Goal: Task Accomplishment & Management: Manage account settings

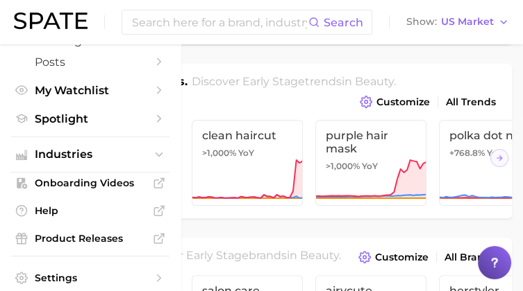
scroll to position [202, 0]
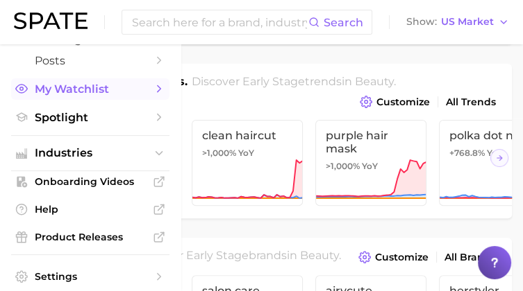
click at [141, 94] on link "My Watchlist" at bounding box center [90, 89] width 158 height 22
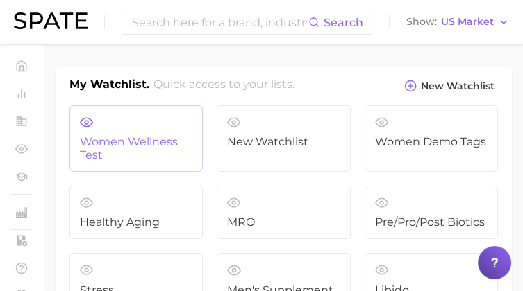
click at [146, 153] on span "Women Wellness Test" at bounding box center [136, 149] width 112 height 26
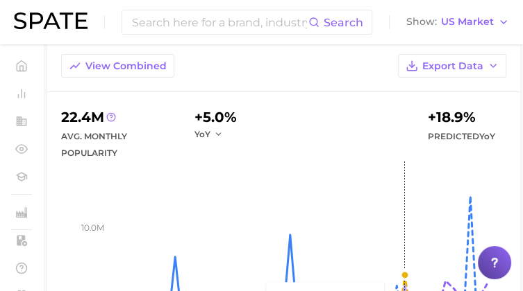
scroll to position [98, 0]
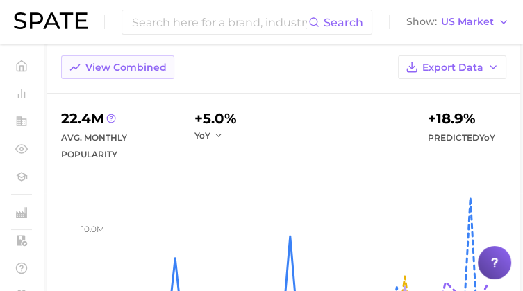
click at [115, 62] on span "View Combined" at bounding box center [125, 68] width 81 height 12
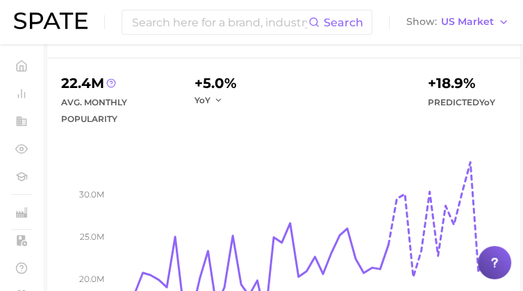
scroll to position [69, 0]
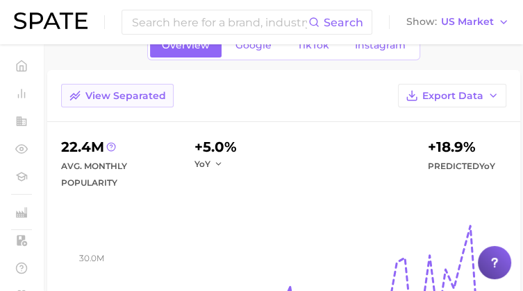
click at [99, 97] on span "View Separated" at bounding box center [125, 96] width 80 height 12
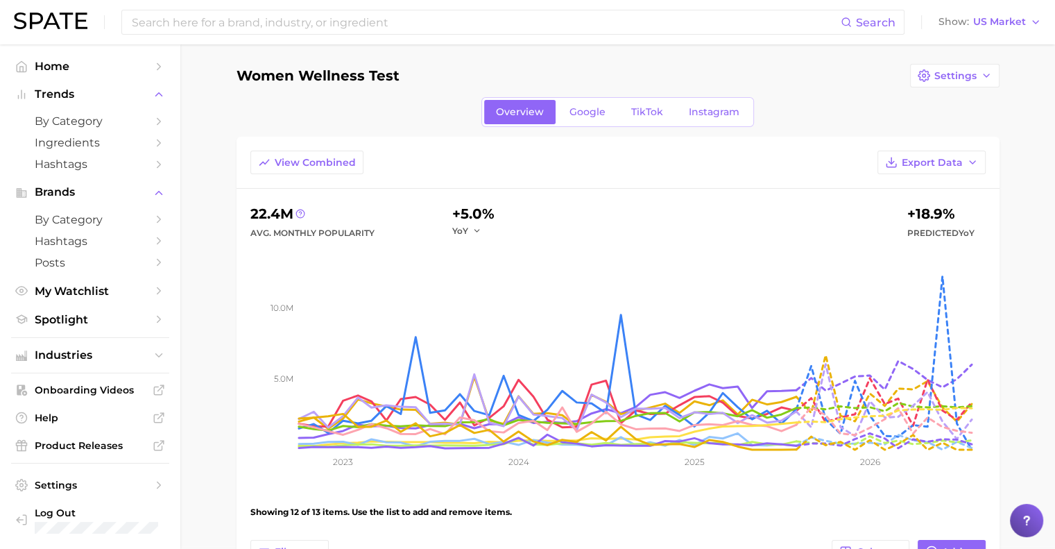
scroll to position [3, 0]
click at [312, 165] on span "View Combined" at bounding box center [315, 163] width 81 height 12
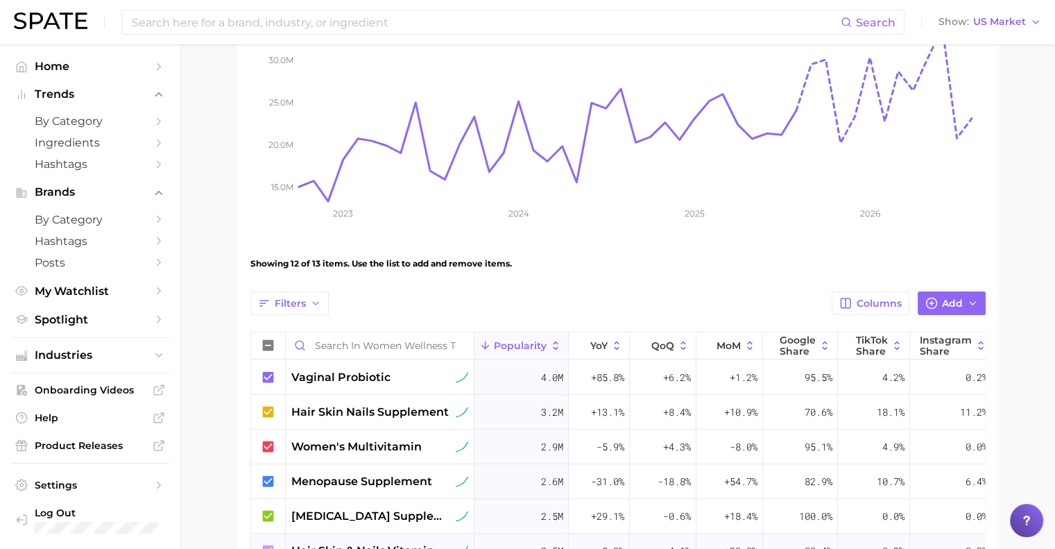
scroll to position [0, 0]
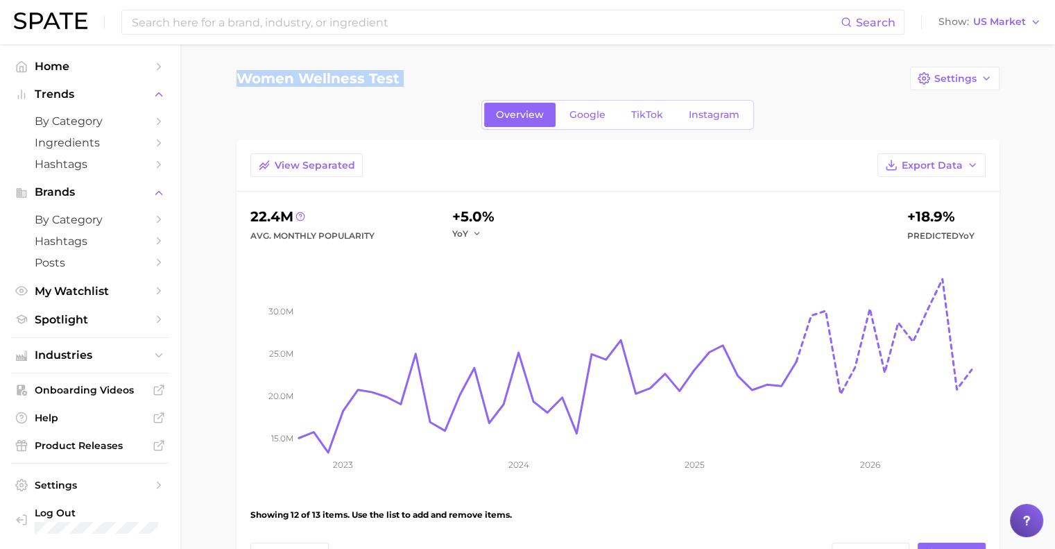
drag, startPoint x: 255, startPoint y: 77, endPoint x: 480, endPoint y: 98, distance: 225.8
click at [319, 164] on span "View Separated" at bounding box center [315, 166] width 80 height 12
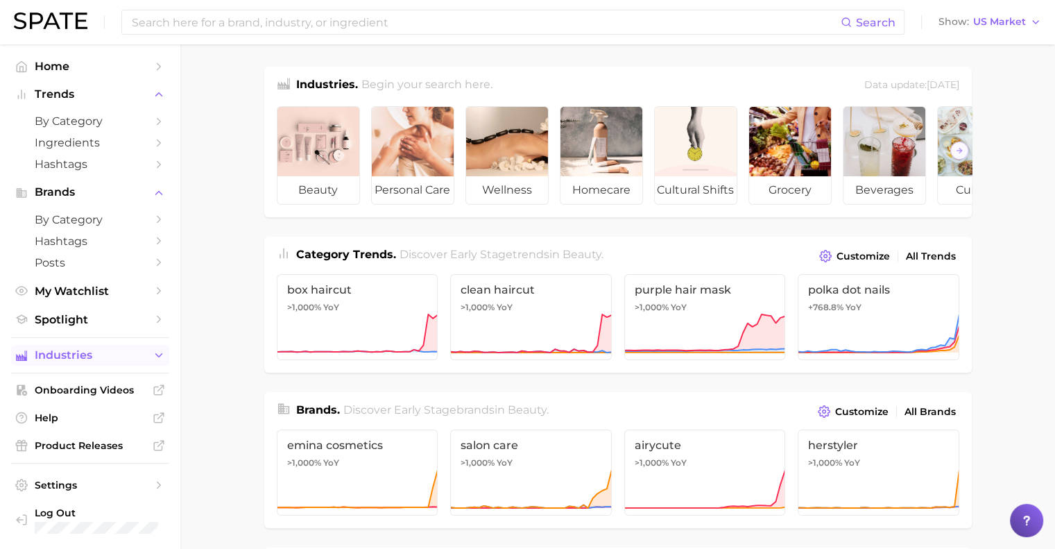
click at [48, 366] on button "Industries" at bounding box center [90, 355] width 158 height 21
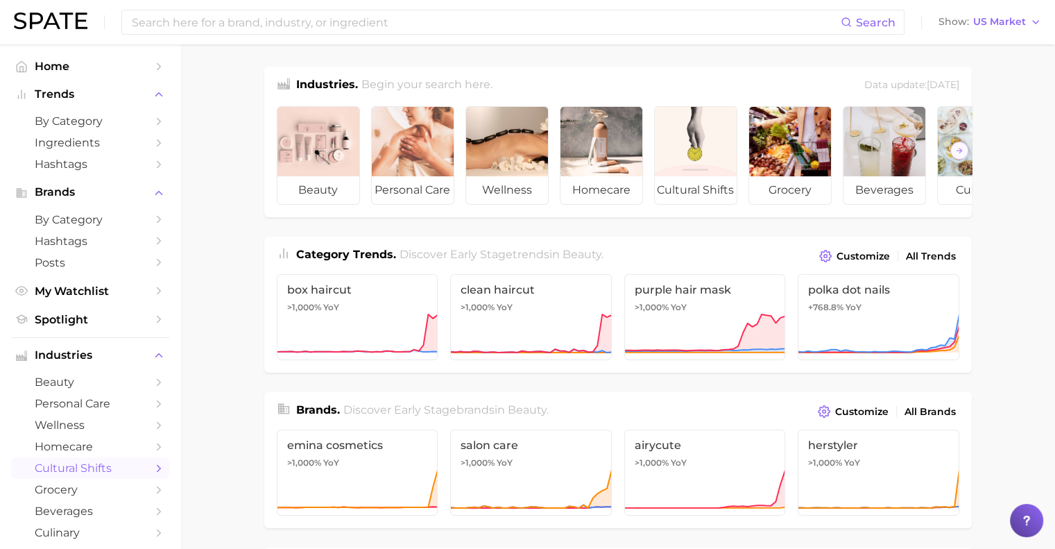
scroll to position [199, 0]
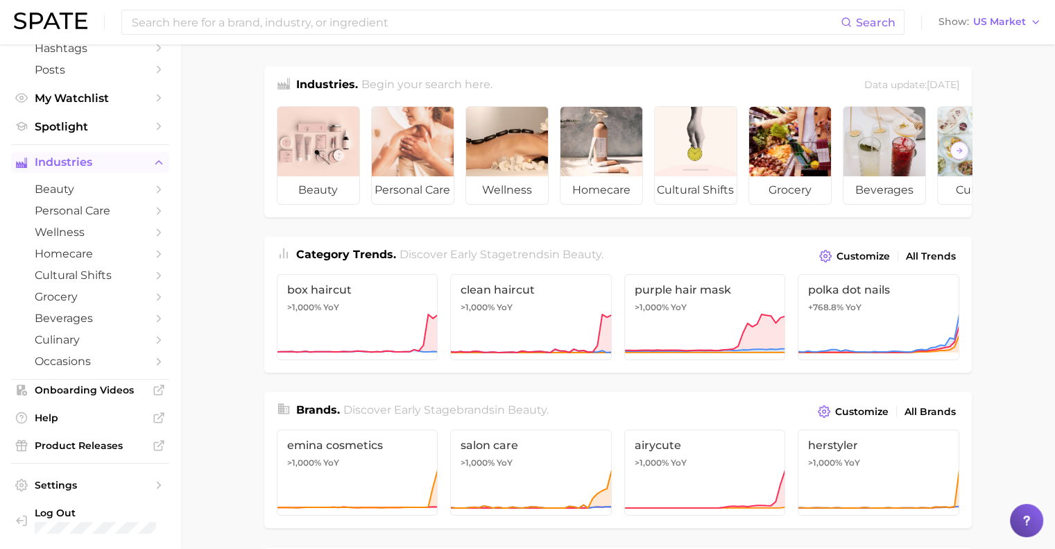
click at [98, 160] on span "Industries" at bounding box center [90, 162] width 111 height 12
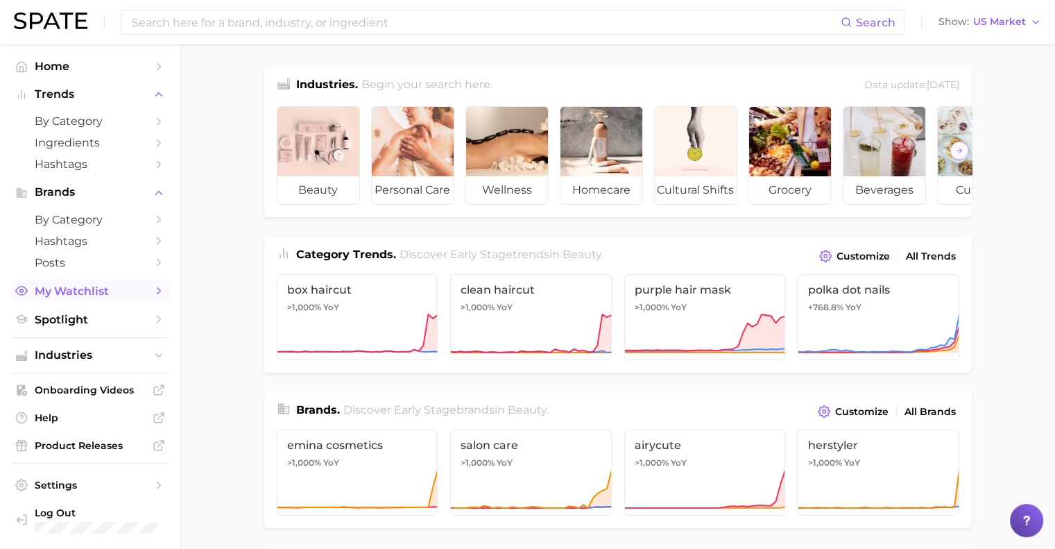
click at [67, 291] on span "My Watchlist" at bounding box center [90, 291] width 111 height 13
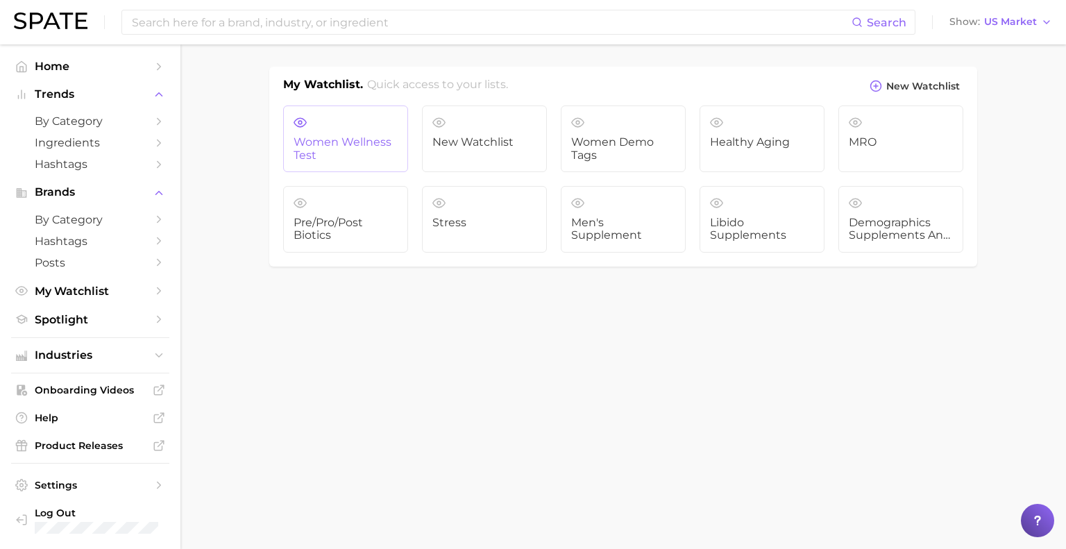
click at [323, 156] on span "Women Wellness Test" at bounding box center [346, 149] width 104 height 26
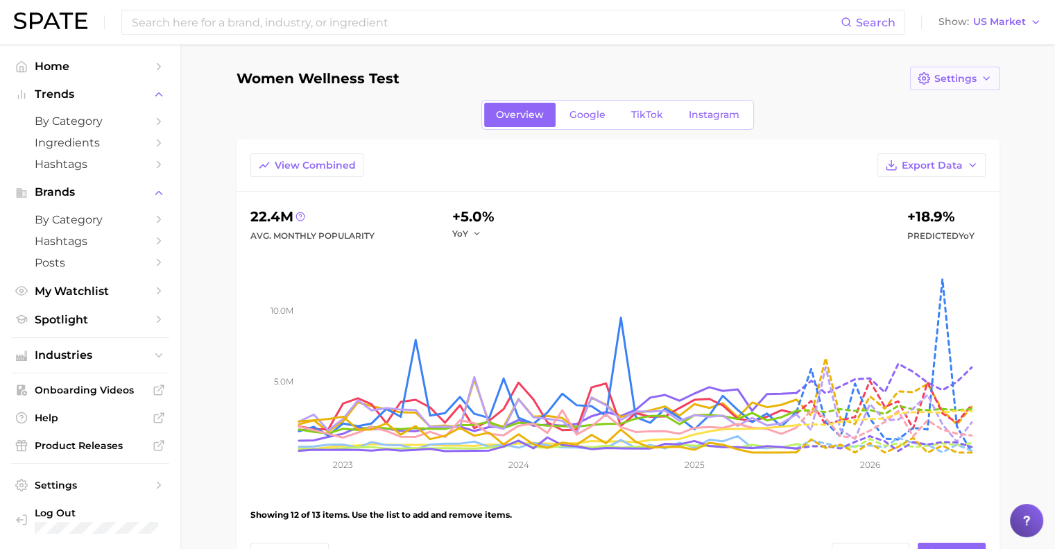
click at [944, 82] on span "Settings" at bounding box center [956, 79] width 42 height 12
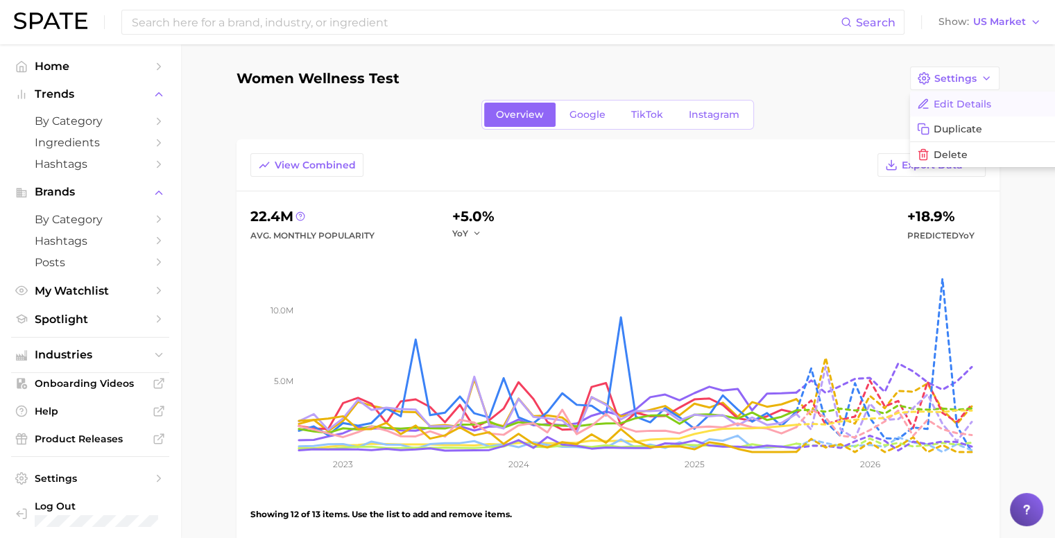
scroll to position [0, 8]
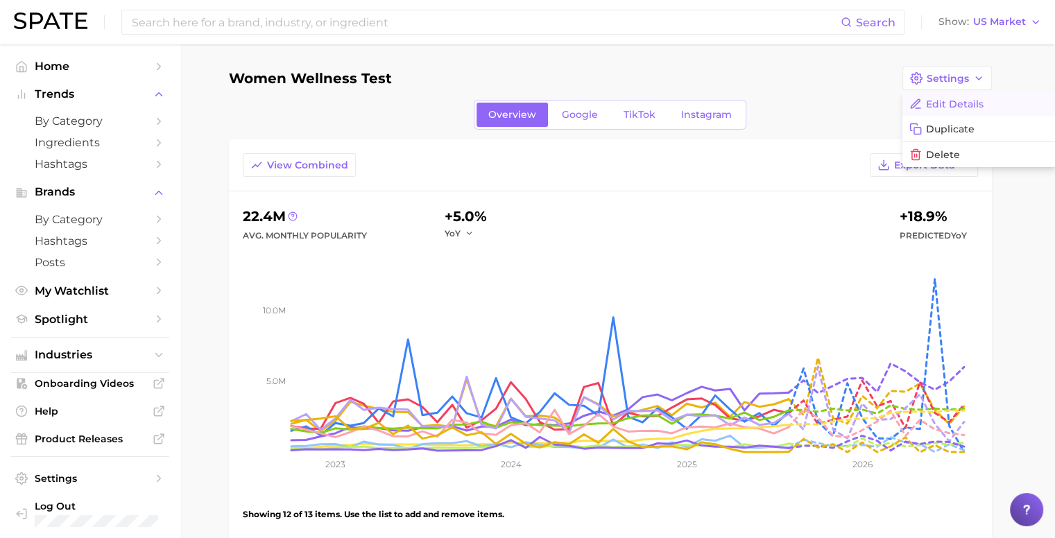
click at [948, 103] on span "Edit Details" at bounding box center [955, 105] width 58 height 12
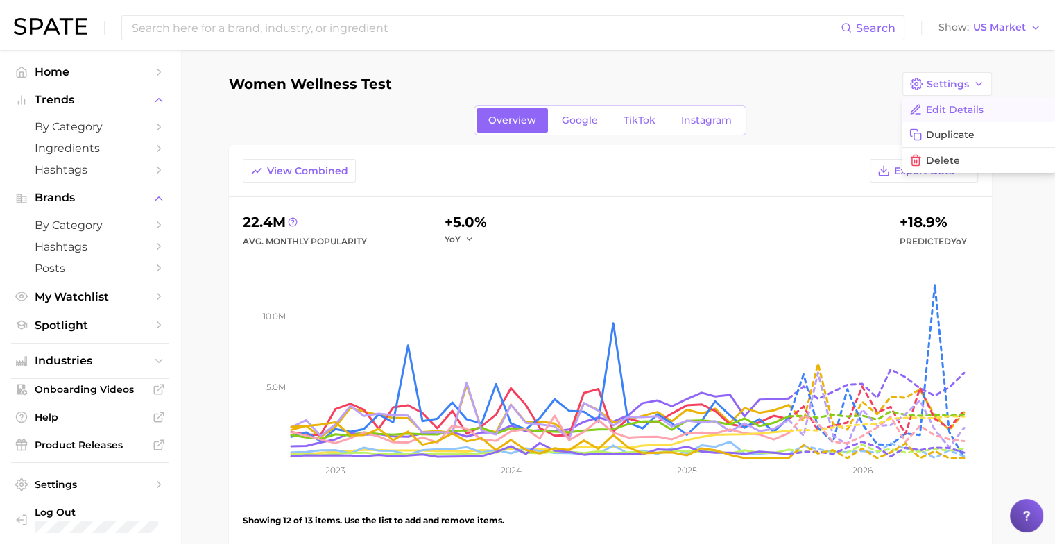
scroll to position [0, 0]
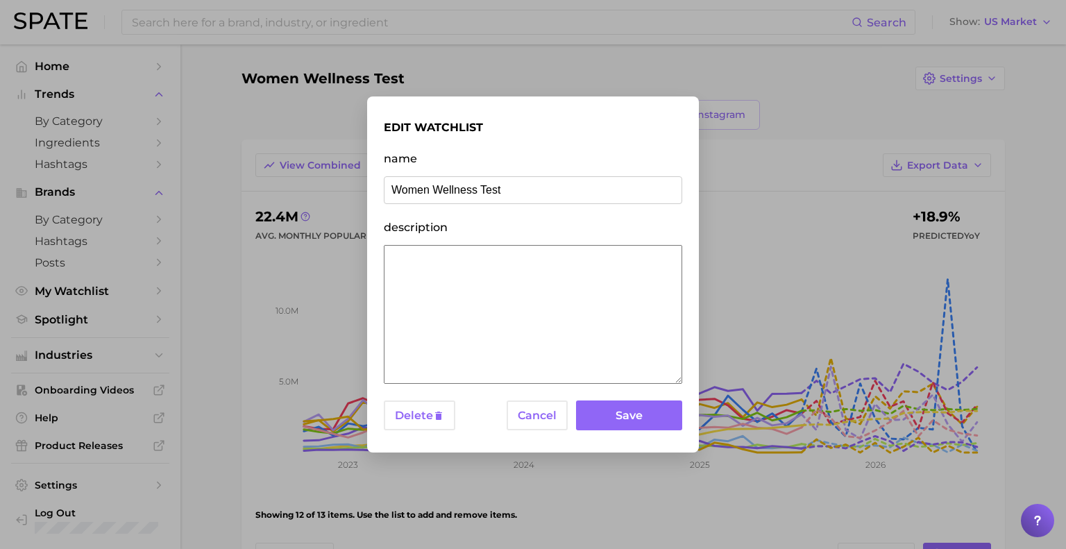
drag, startPoint x: 481, startPoint y: 189, endPoint x: 561, endPoint y: 195, distance: 80.0
click at [561, 195] on input "Women Wellness Test" at bounding box center [533, 190] width 298 height 28
click at [427, 186] on input "Women Wellness Watchlist" at bounding box center [533, 190] width 298 height 28
type input "Women's Wellness Watchlist"
click at [615, 420] on button "Save" at bounding box center [629, 415] width 106 height 30
